Goal: Download file/media

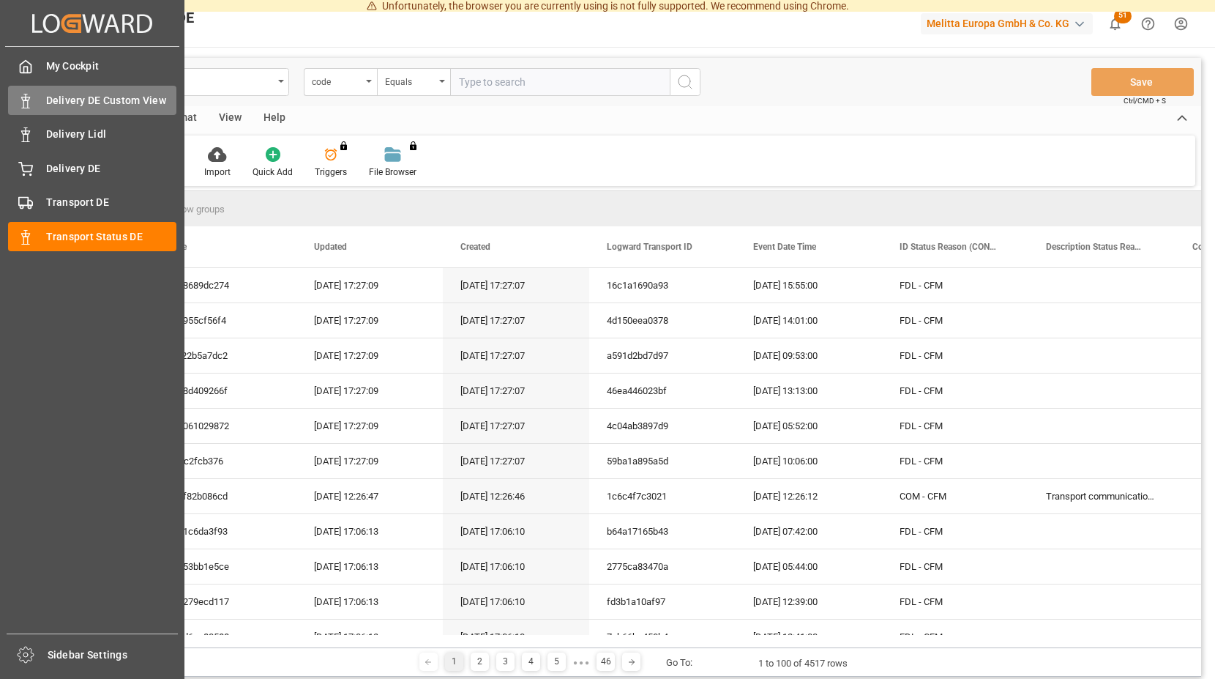
click at [116, 100] on span "Delivery DE Custom View" at bounding box center [111, 100] width 131 height 15
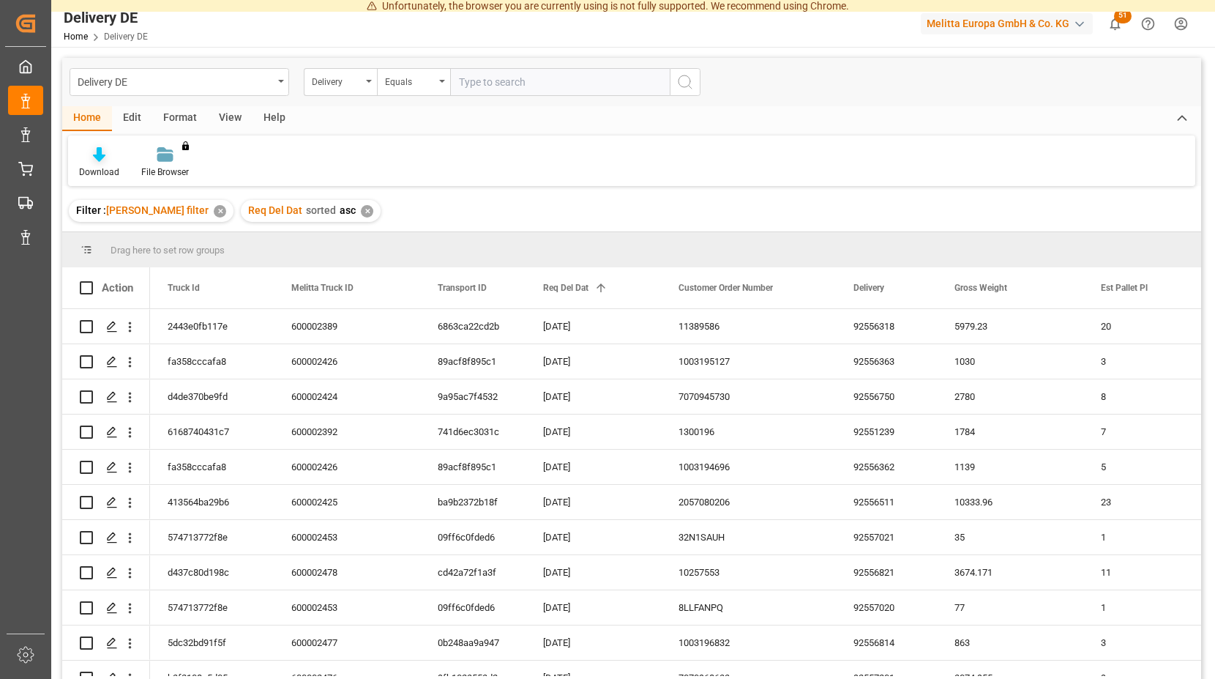
click at [96, 162] on icon at bounding box center [99, 154] width 12 height 15
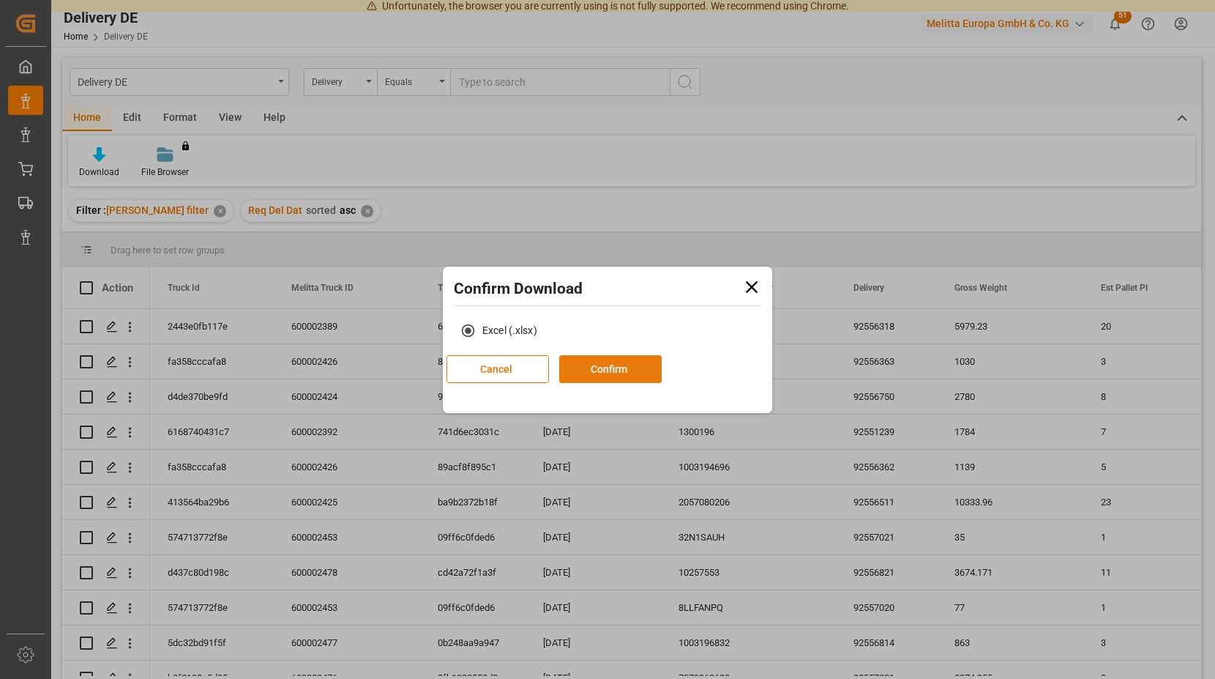
click at [662, 367] on button "Confirm" at bounding box center [610, 369] width 102 height 28
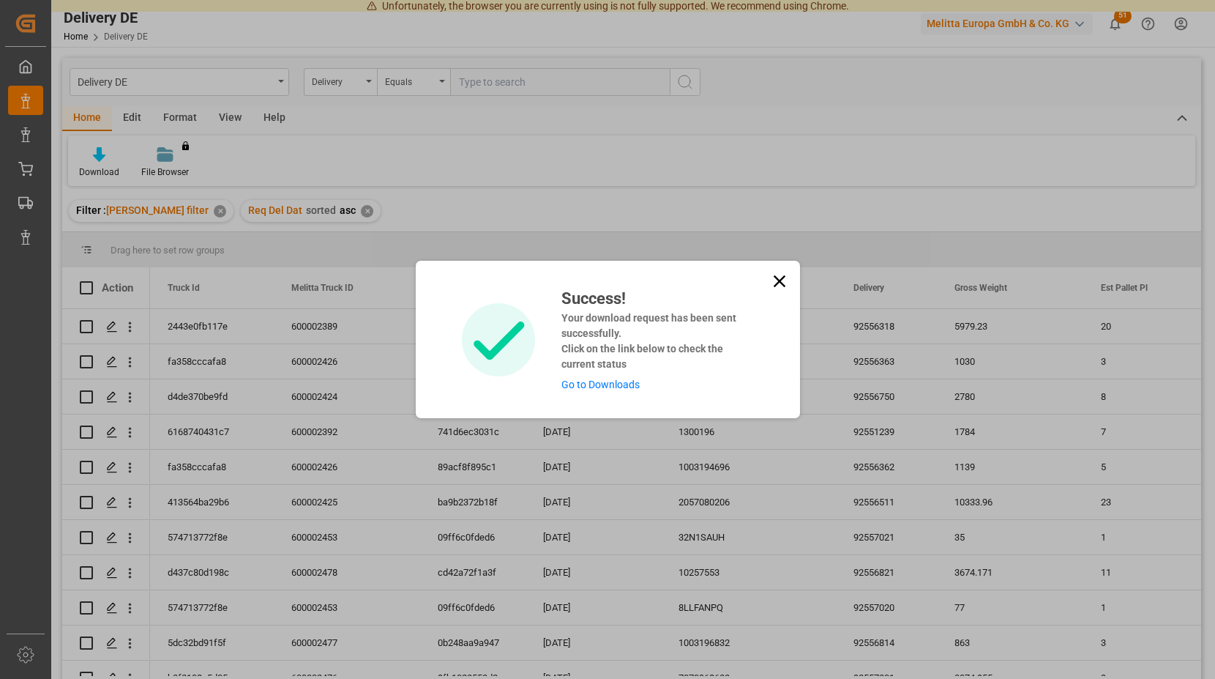
click at [591, 384] on link "Go to Downloads" at bounding box center [600, 384] width 78 height 12
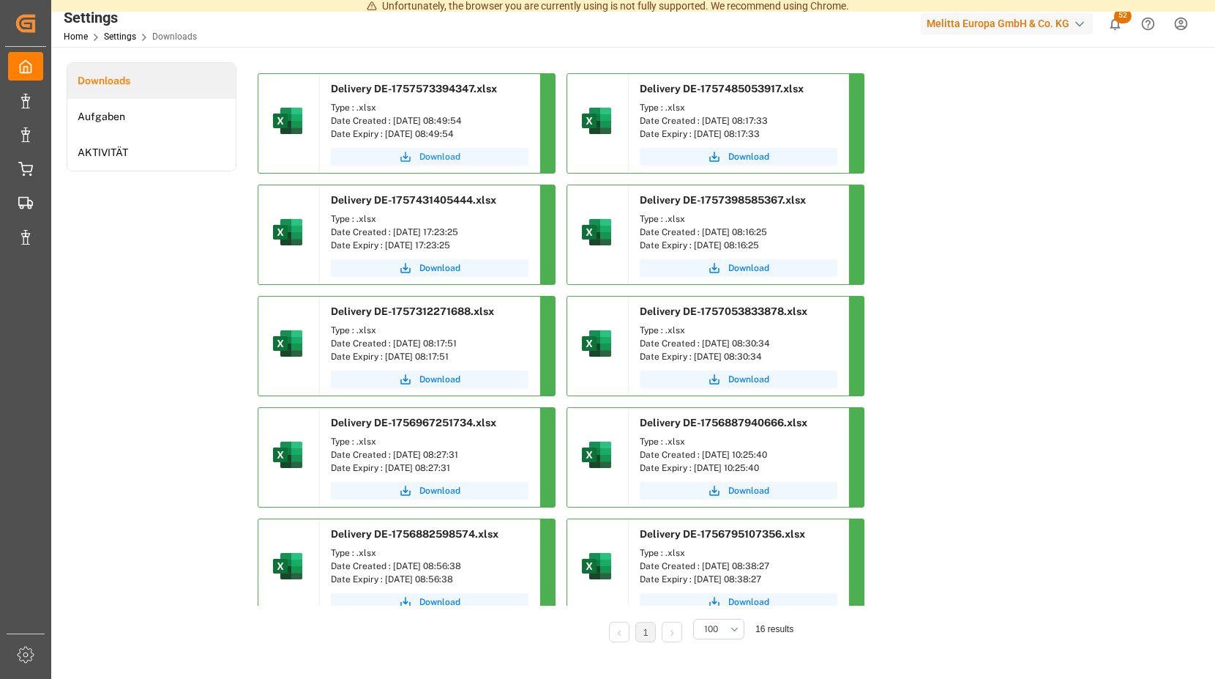
click at [436, 155] on span "Download" at bounding box center [439, 156] width 41 height 13
